Goal: Information Seeking & Learning: Find specific page/section

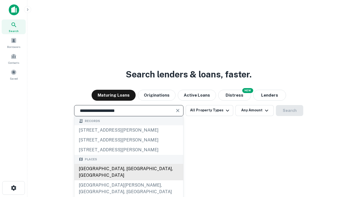
click at [128, 180] on div "[GEOGRAPHIC_DATA], [GEOGRAPHIC_DATA], [GEOGRAPHIC_DATA]" at bounding box center [128, 172] width 109 height 16
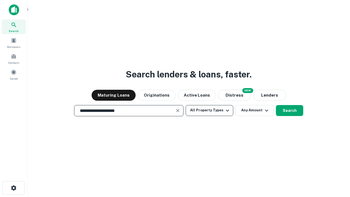
type input "**********"
click at [209, 110] on button "All Property Types" at bounding box center [209, 110] width 48 height 11
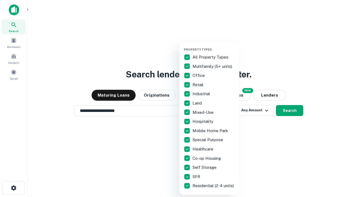
click at [214, 46] on button "button" at bounding box center [214, 46] width 60 height 0
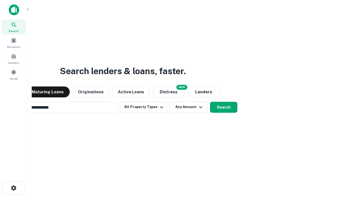
scroll to position [8, 0]
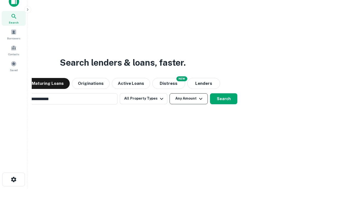
click at [169, 93] on button "Any Amount" at bounding box center [188, 98] width 38 height 11
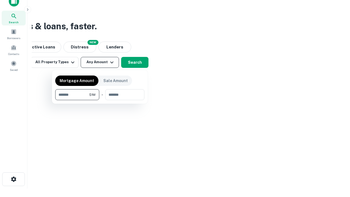
type input "*******"
click at [100, 100] on button "button" at bounding box center [99, 100] width 89 height 0
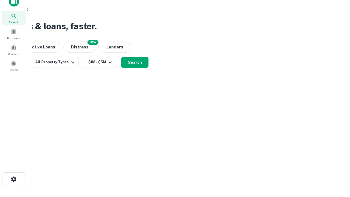
scroll to position [8, 0]
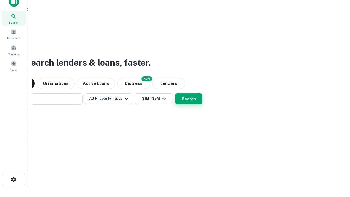
click at [175, 93] on button "Search" at bounding box center [188, 98] width 27 height 11
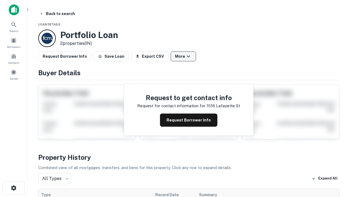
click at [183, 56] on button "More" at bounding box center [182, 56] width 25 height 10
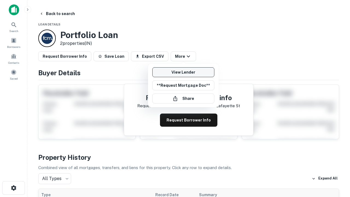
click at [183, 72] on link "View Lender" at bounding box center [183, 72] width 62 height 10
